Goal: Task Accomplishment & Management: Manage account settings

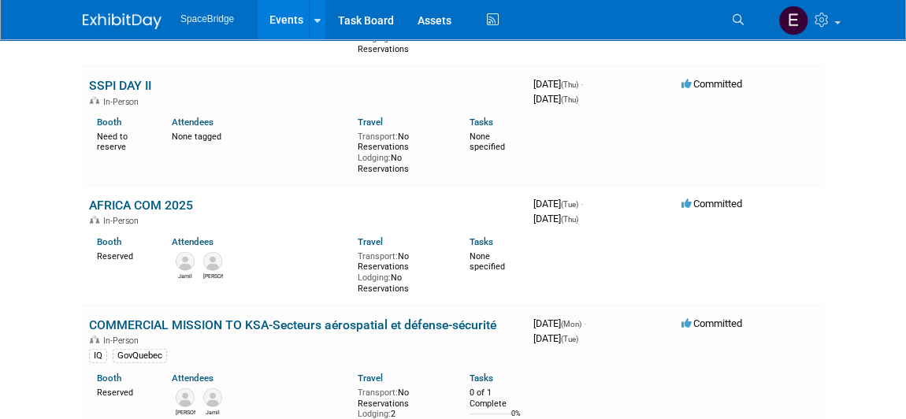
scroll to position [1811, 0]
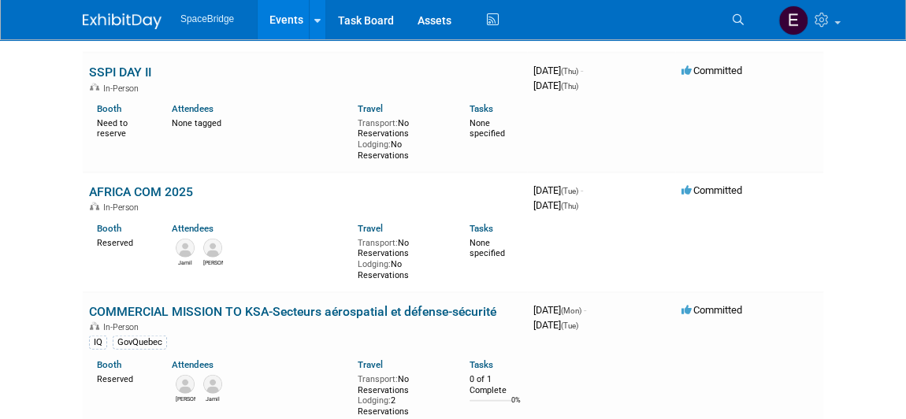
click at [162, 187] on link "AFRICA COM 2025" at bounding box center [141, 191] width 104 height 15
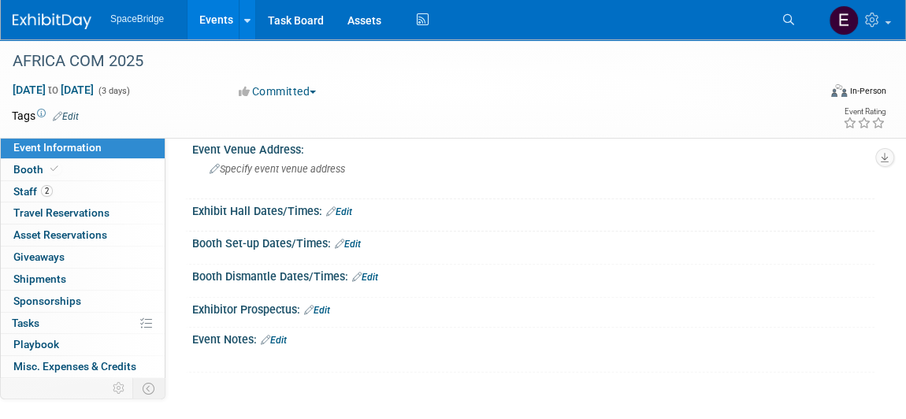
scroll to position [232, 0]
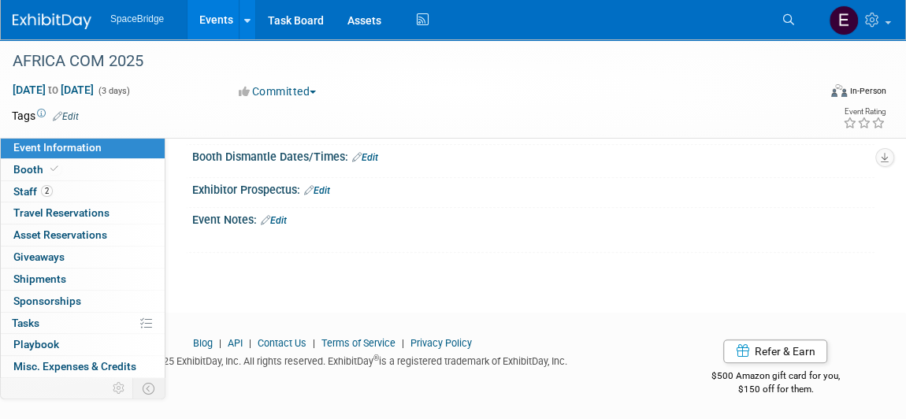
click at [280, 220] on link "Edit" at bounding box center [274, 220] width 26 height 11
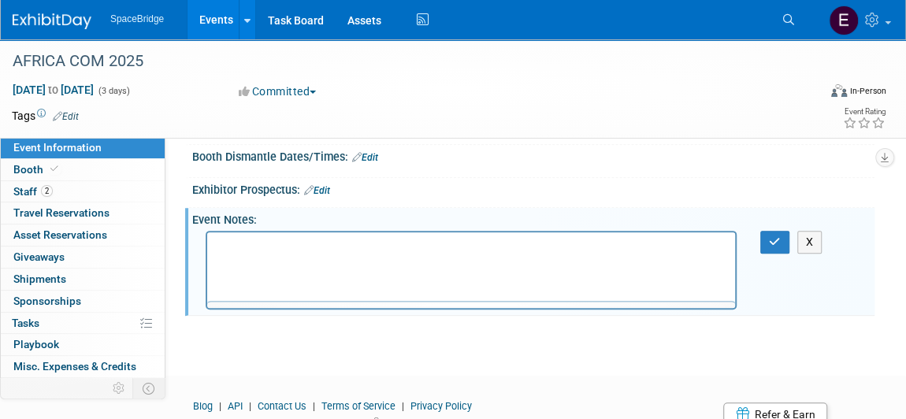
scroll to position [0, 0]
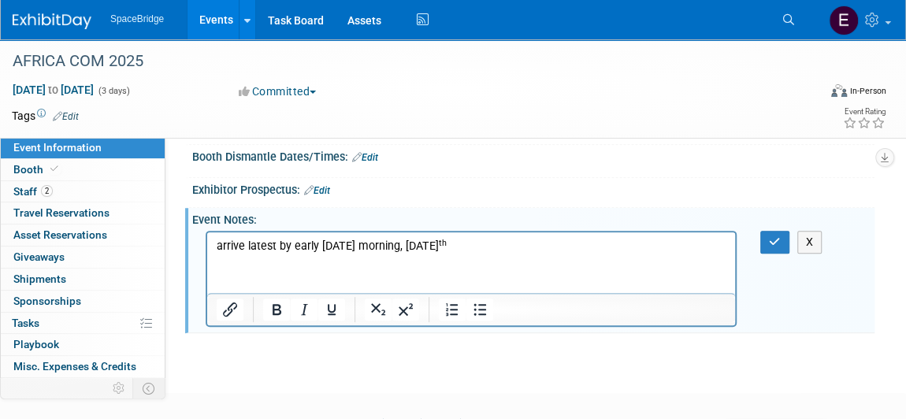
click at [769, 239] on icon "button" at bounding box center [775, 241] width 12 height 11
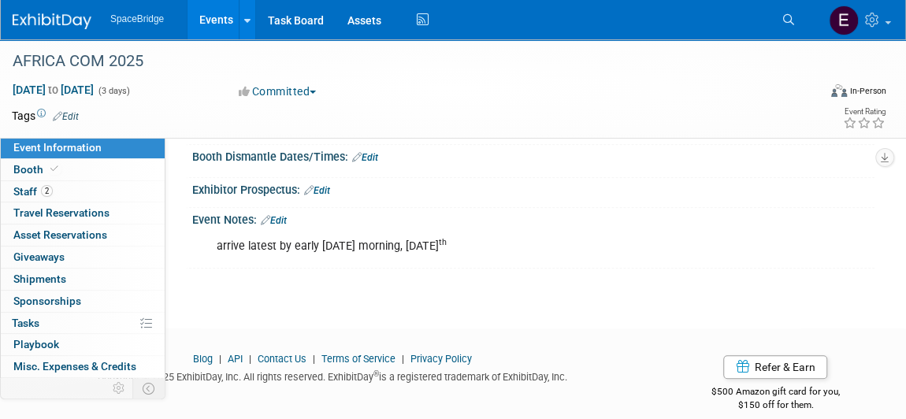
click at [510, 247] on div "arrive latest by early Monday morning, November 10 th" at bounding box center [471, 247] width 531 height 32
drag, startPoint x: 284, startPoint y: 217, endPoint x: 358, endPoint y: 219, distance: 74.9
click at [284, 217] on link "Edit" at bounding box center [274, 220] width 26 height 11
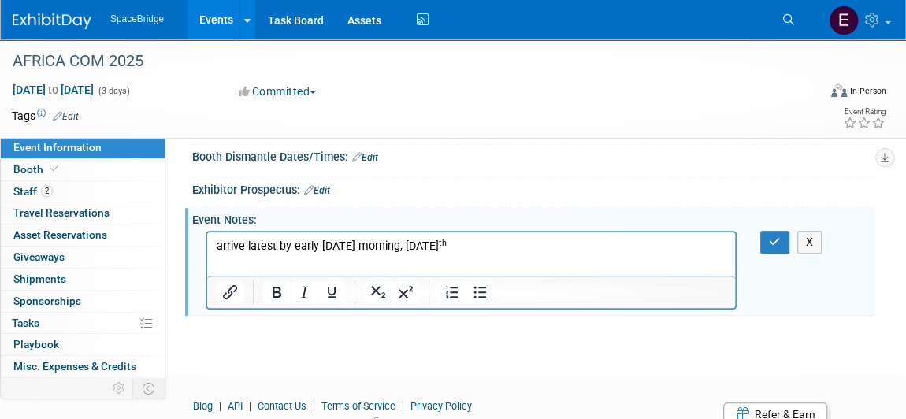
click at [537, 248] on p "arrive latest by early Monday morning, November 10 th" at bounding box center [472, 246] width 510 height 16
click at [232, 241] on p "arrive latest by early Monday morning, November 10 th" at bounding box center [472, 246] width 510 height 16
click at [228, 254] on html "arrive latest by early Monday morning, November 10 th" at bounding box center [471, 243] width 528 height 22
click at [619, 245] on p "arrive latest by early Monday morning, November 10 th" at bounding box center [472, 246] width 510 height 16
click at [379, 288] on icon "Subscript" at bounding box center [378, 292] width 19 height 19
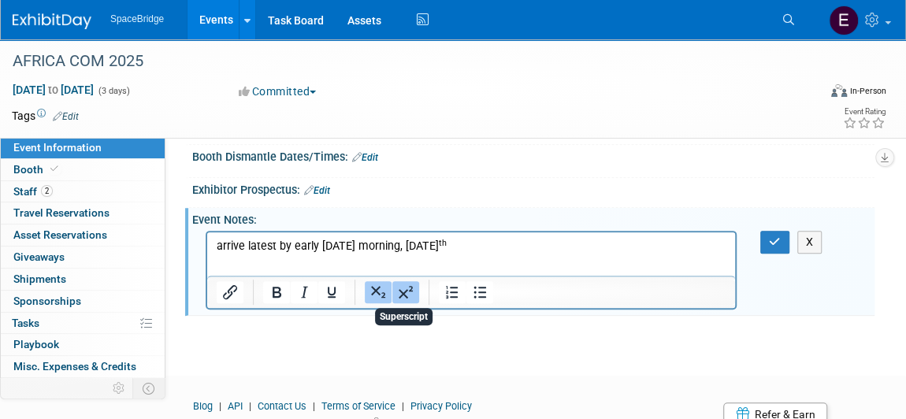
click at [408, 286] on icon "Superscript" at bounding box center [406, 292] width 14 height 13
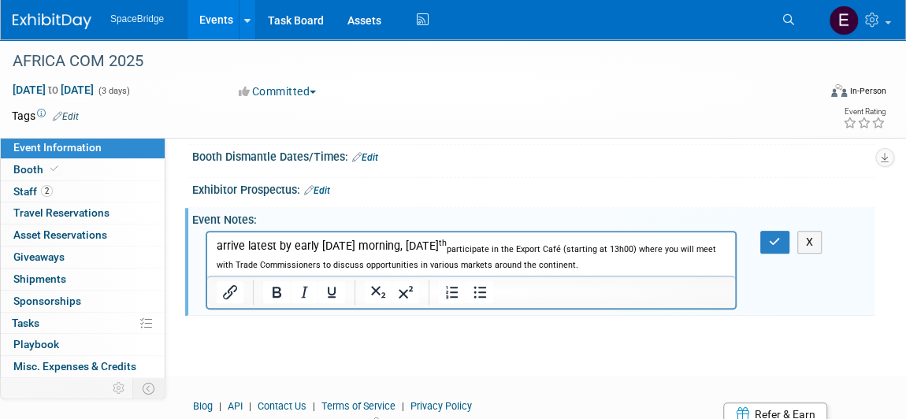
click at [399, 292] on icon "Superscript" at bounding box center [405, 292] width 19 height 19
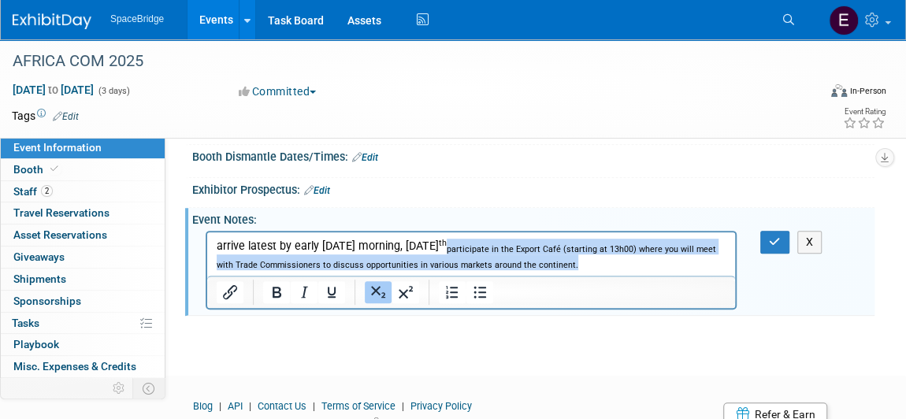
drag, startPoint x: 611, startPoint y: 262, endPoint x: 492, endPoint y: 248, distance: 120.5
click at [492, 248] on p "﻿ arrive latest by early Monday morning, November 10 th participate in the Expo…" at bounding box center [472, 254] width 510 height 32
click at [366, 288] on button "Subscript" at bounding box center [378, 292] width 27 height 22
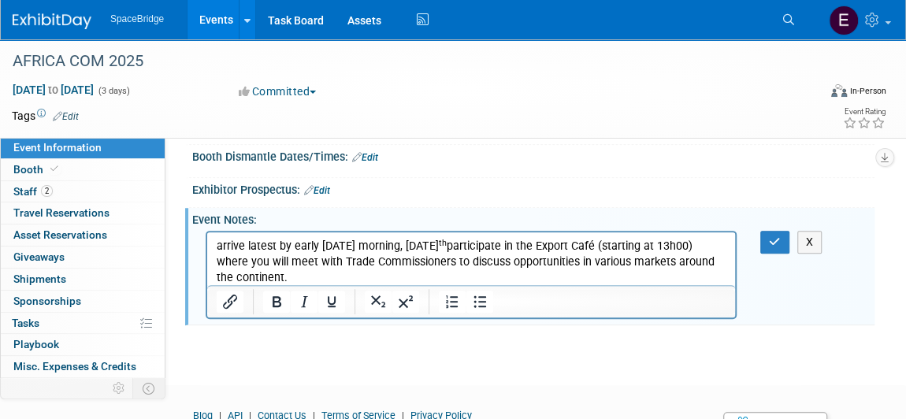
click at [771, 241] on icon "button" at bounding box center [775, 241] width 12 height 11
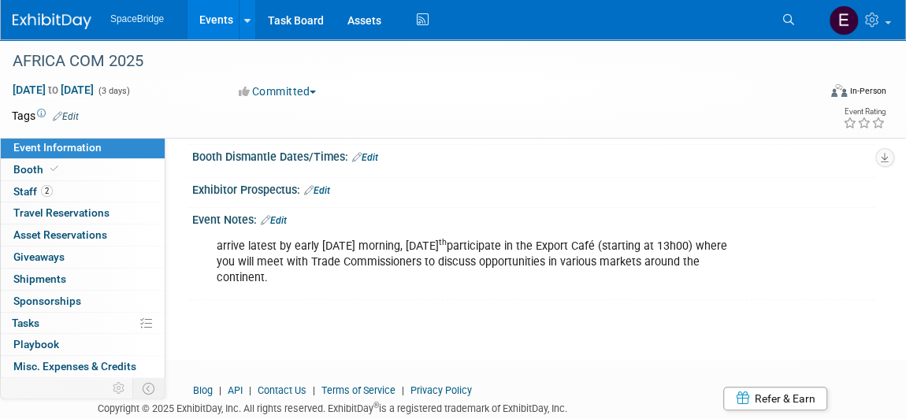
drag, startPoint x: 38, startPoint y: 188, endPoint x: 68, endPoint y: 186, distance: 30.0
click at [37, 188] on span "Staff 2" at bounding box center [32, 191] width 39 height 13
